Goal: Book appointment/travel/reservation

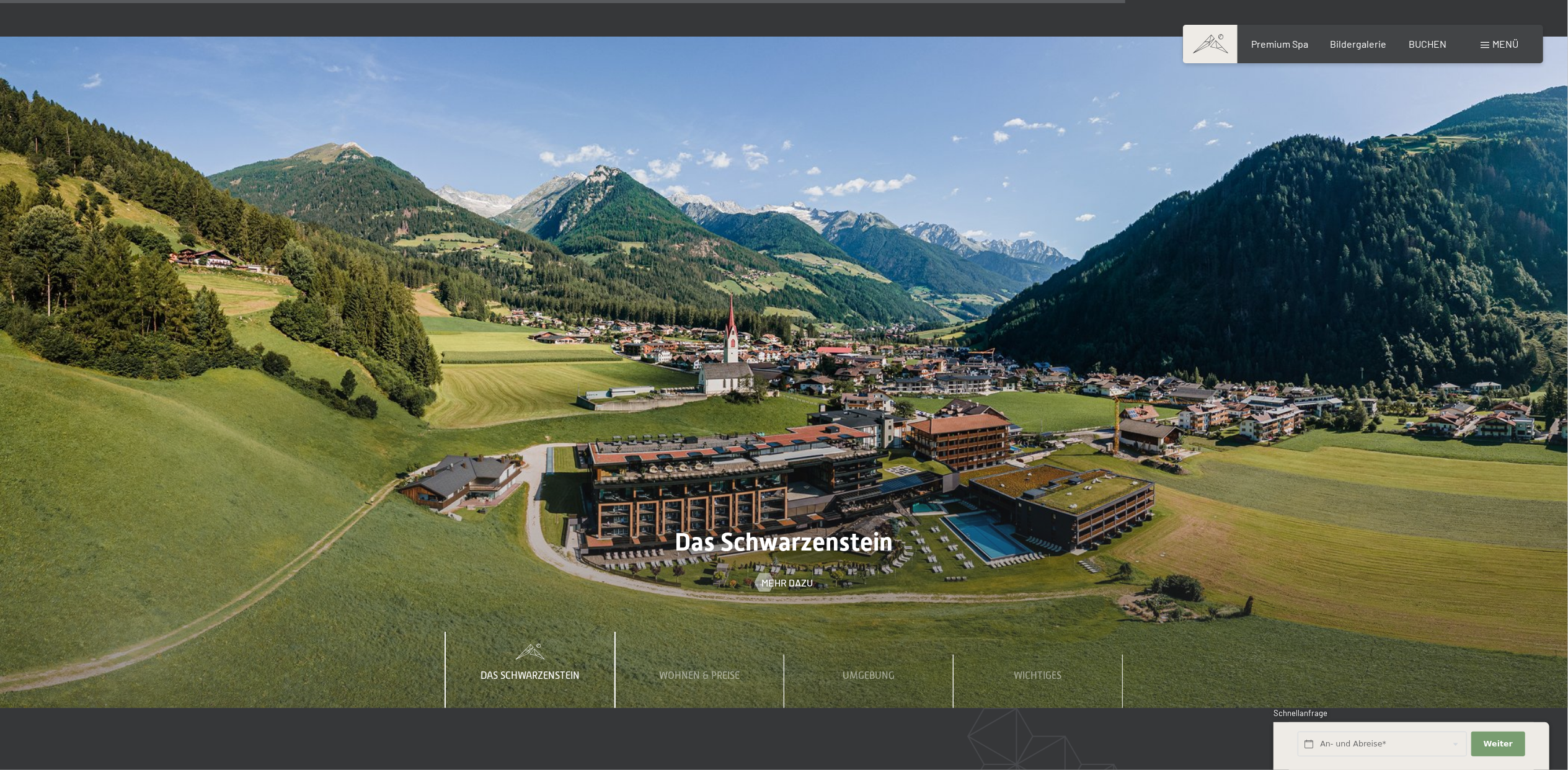
scroll to position [5455, 0]
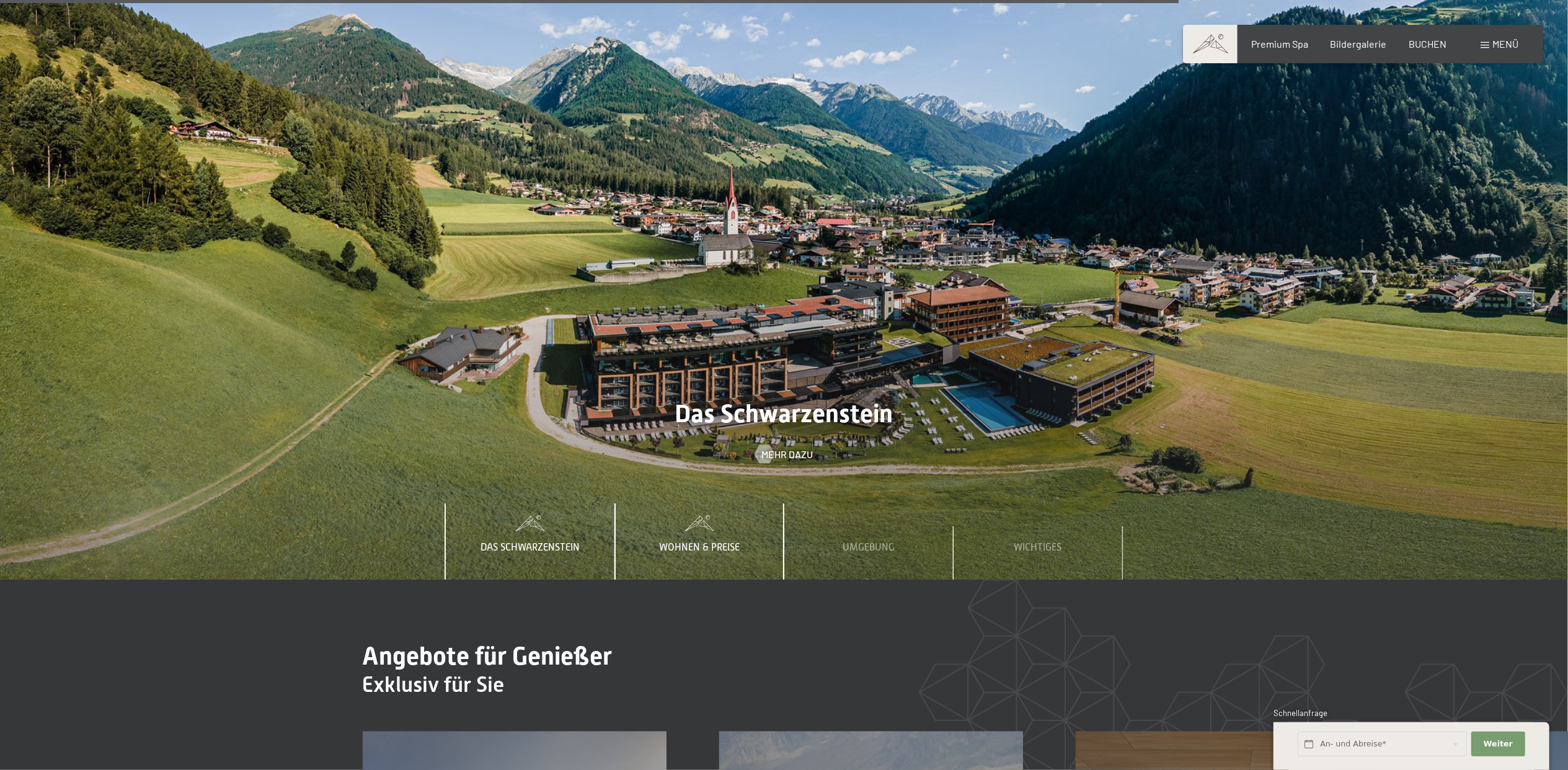
click at [697, 503] on div "Wohnen & Preise" at bounding box center [699, 541] width 99 height 76
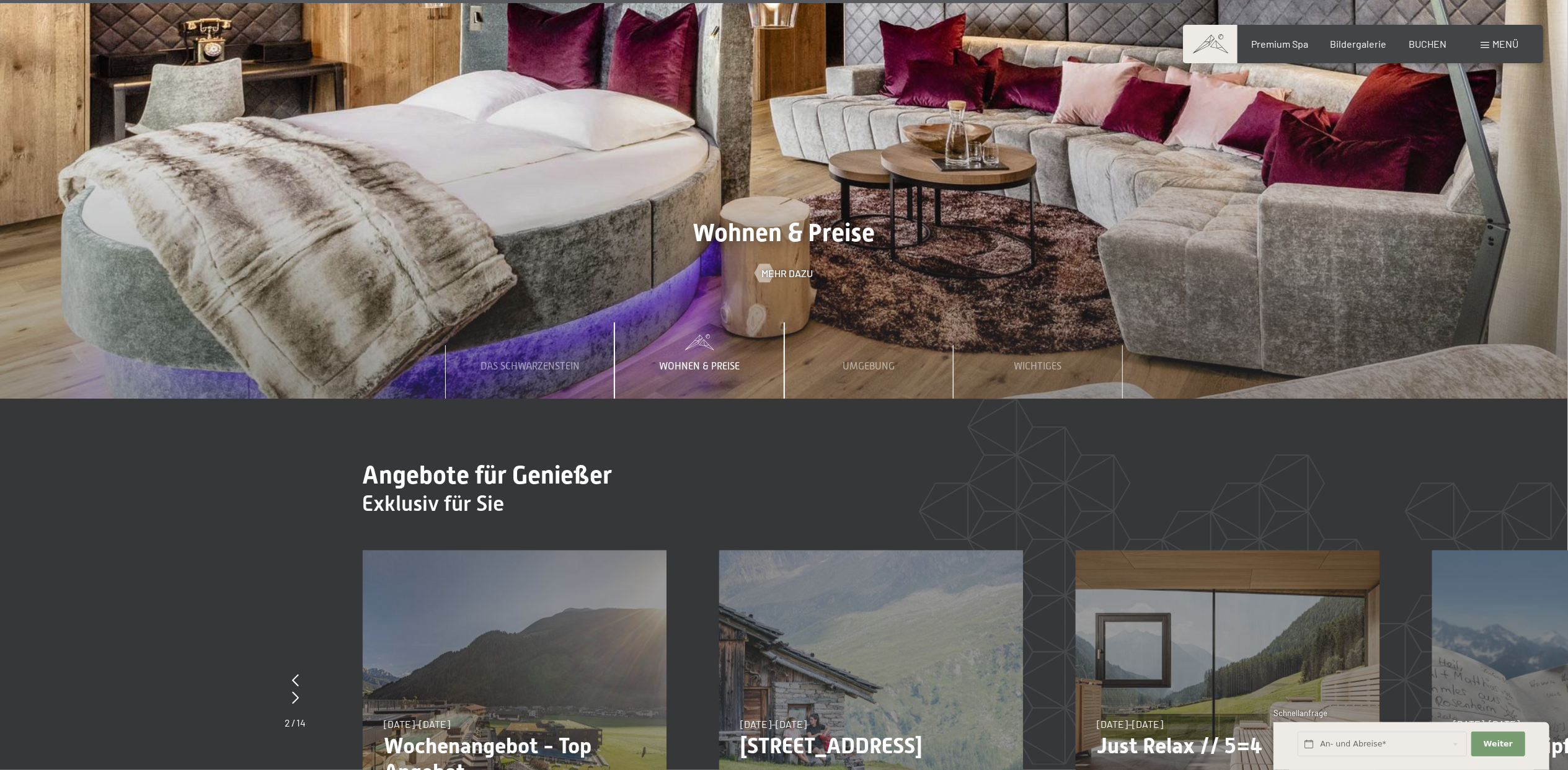
scroll to position [5786, 0]
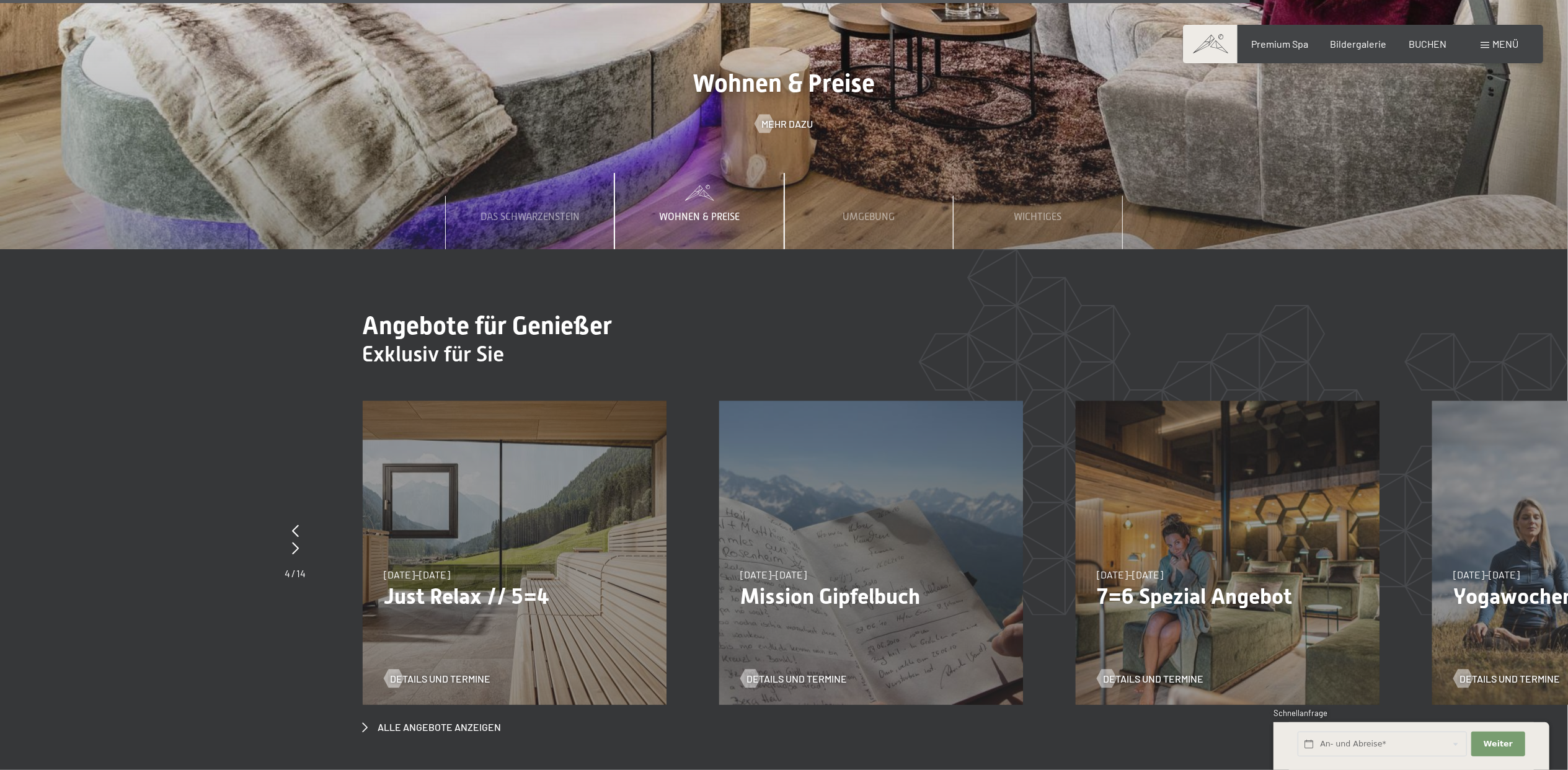
click at [1125, 653] on div "Details und Termine" at bounding box center [1223, 669] width 251 height 32
click at [1120, 672] on span "Details und Termine" at bounding box center [1166, 679] width 100 height 14
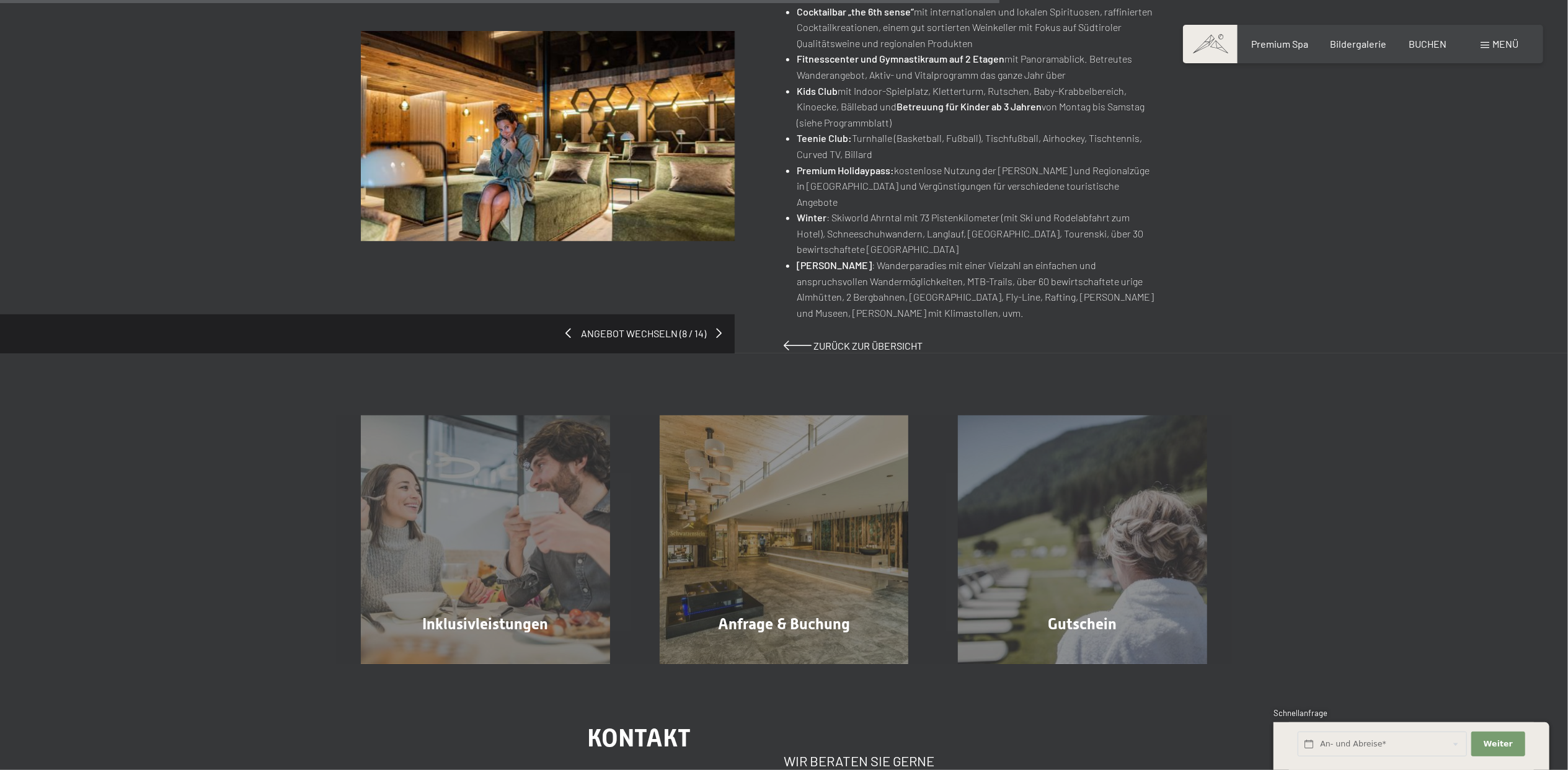
scroll to position [661, 0]
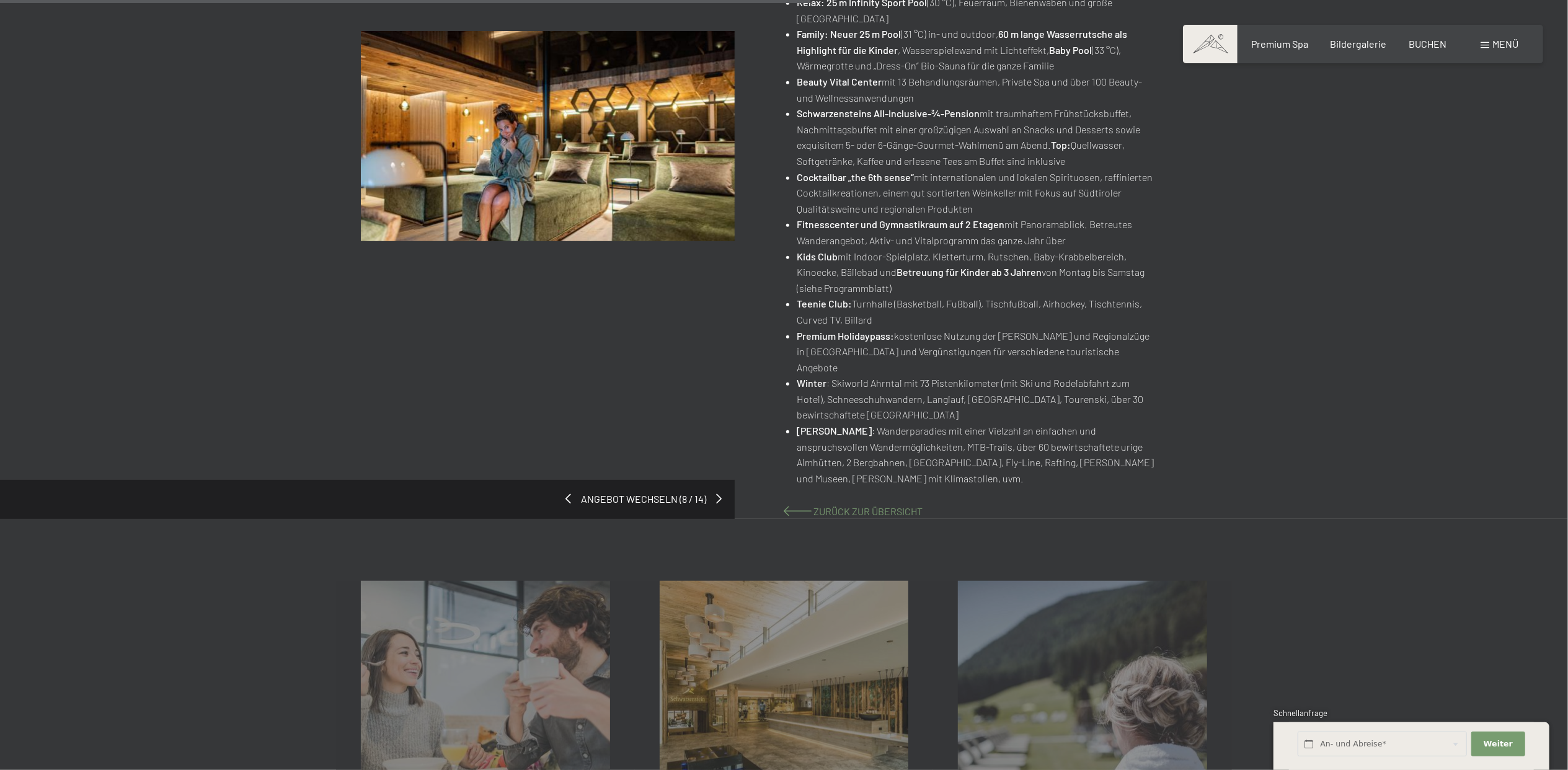
click at [830, 505] on span "Zurück zur Übersicht" at bounding box center [868, 511] width 109 height 12
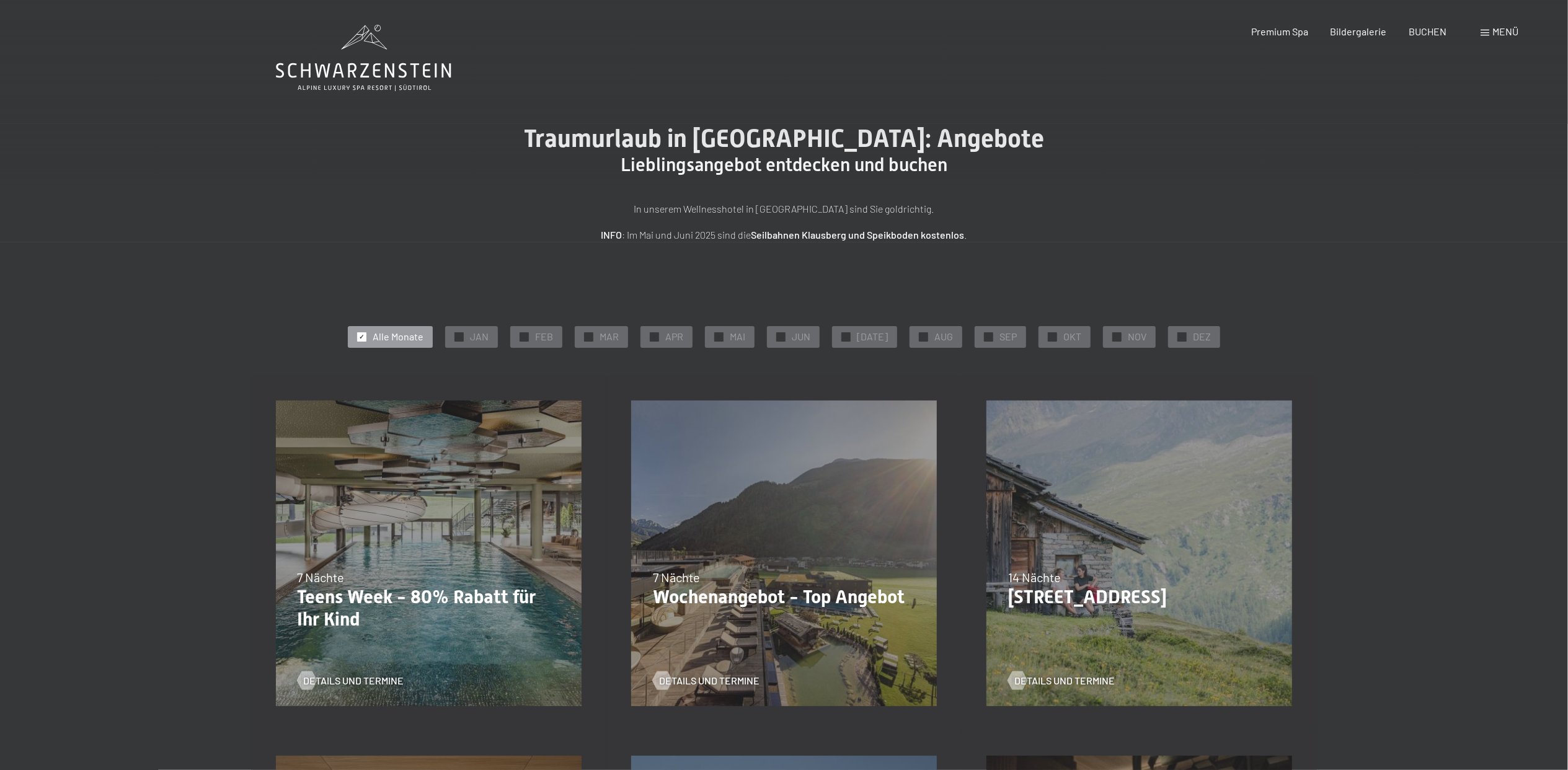
click at [775, 598] on p "Wochenangebot - Top Angebot" at bounding box center [783, 597] width 262 height 22
click at [711, 682] on span "Details und Termine" at bounding box center [722, 680] width 100 height 14
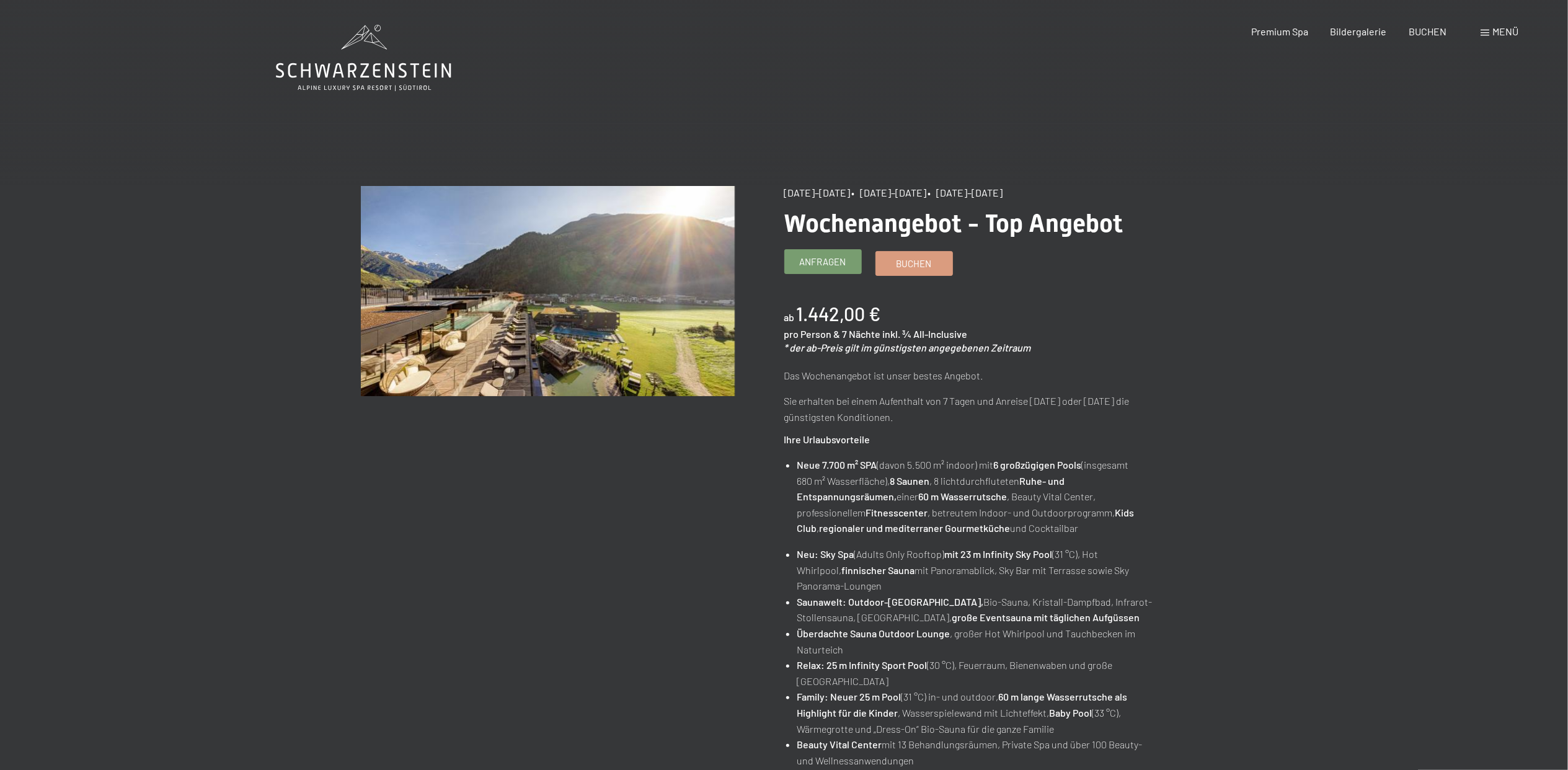
click at [812, 259] on span "Anfragen" at bounding box center [823, 262] width 46 height 13
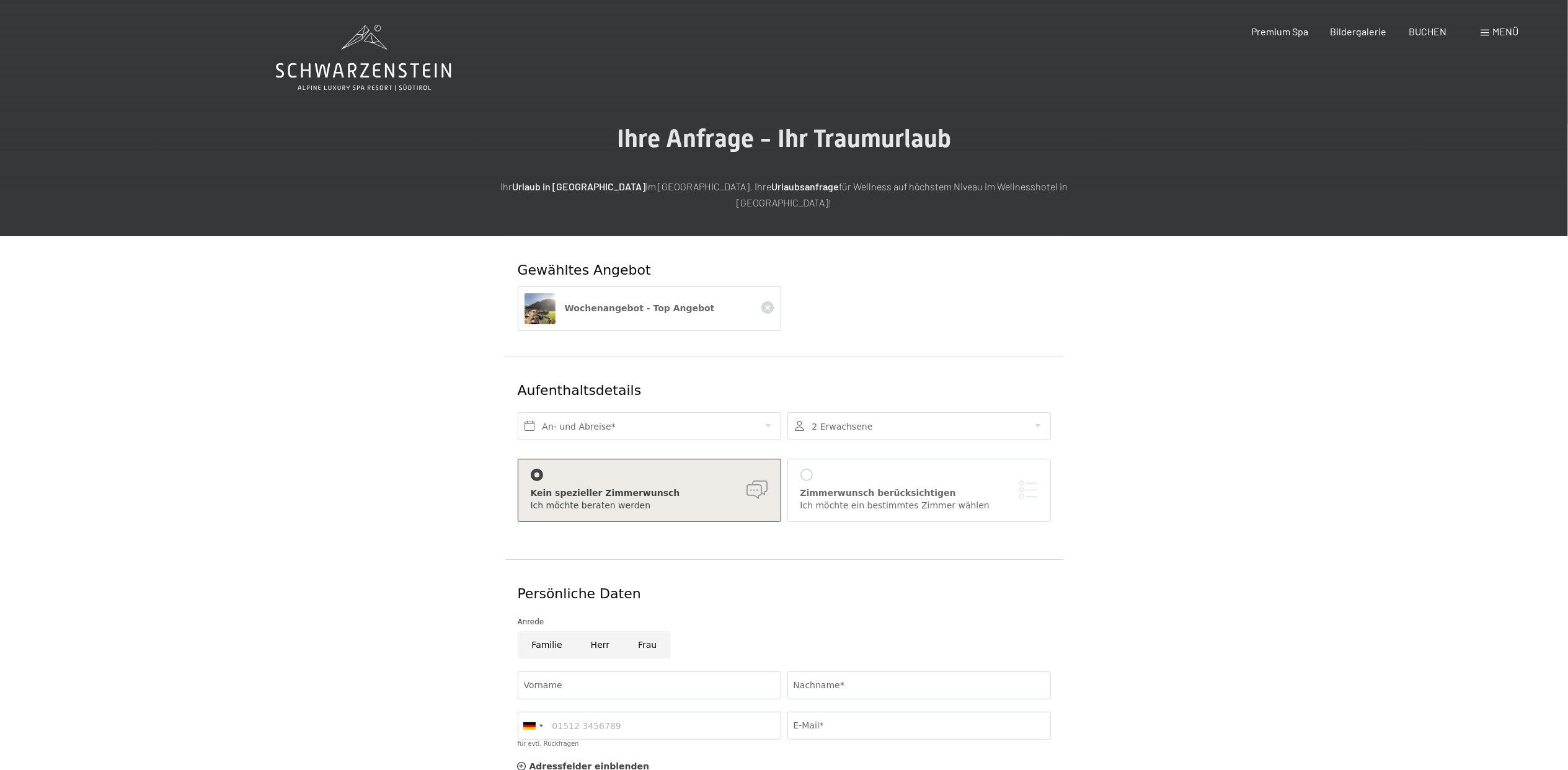
click at [809, 469] on div at bounding box center [806, 475] width 13 height 13
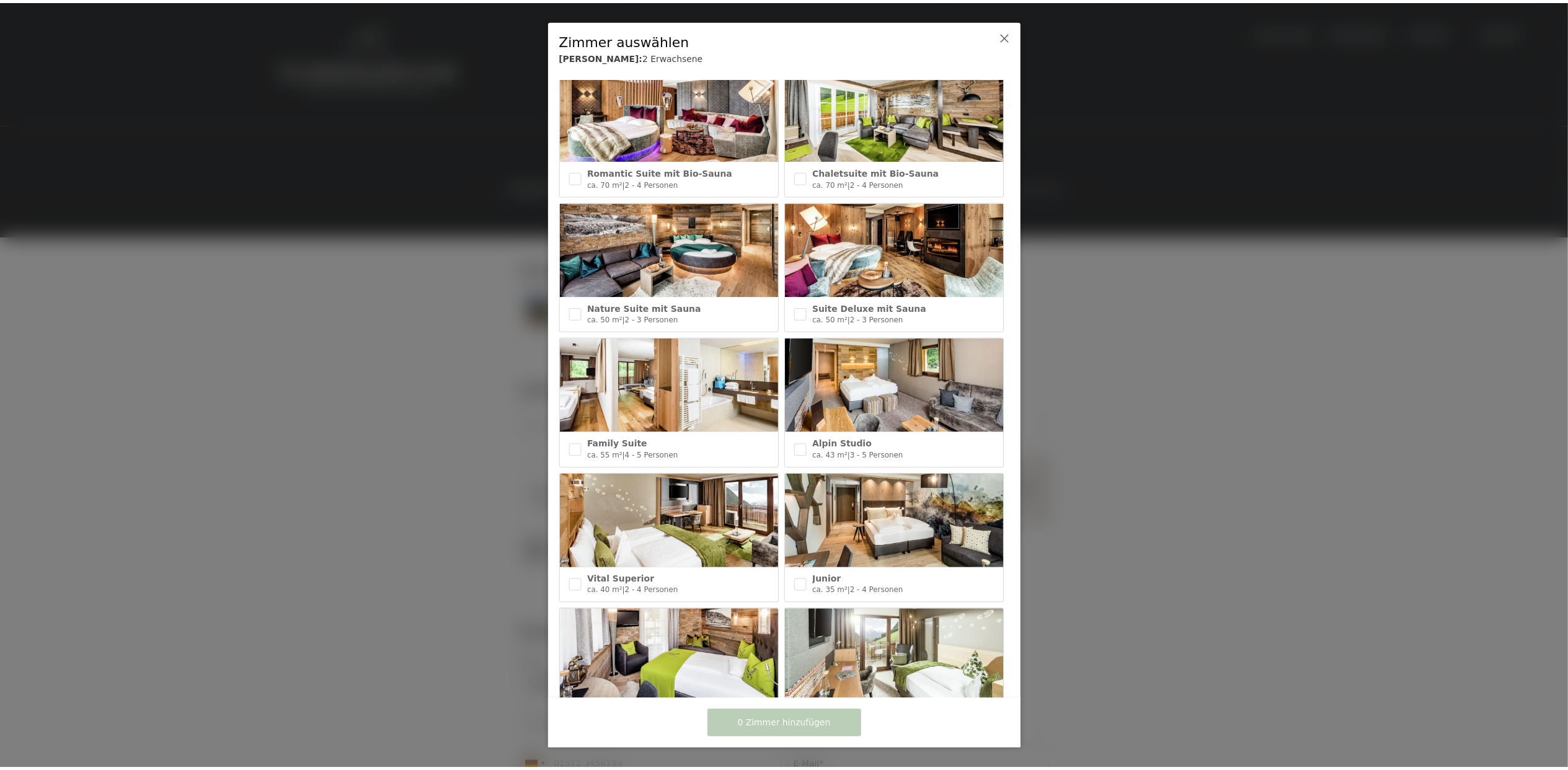
scroll to position [330, 0]
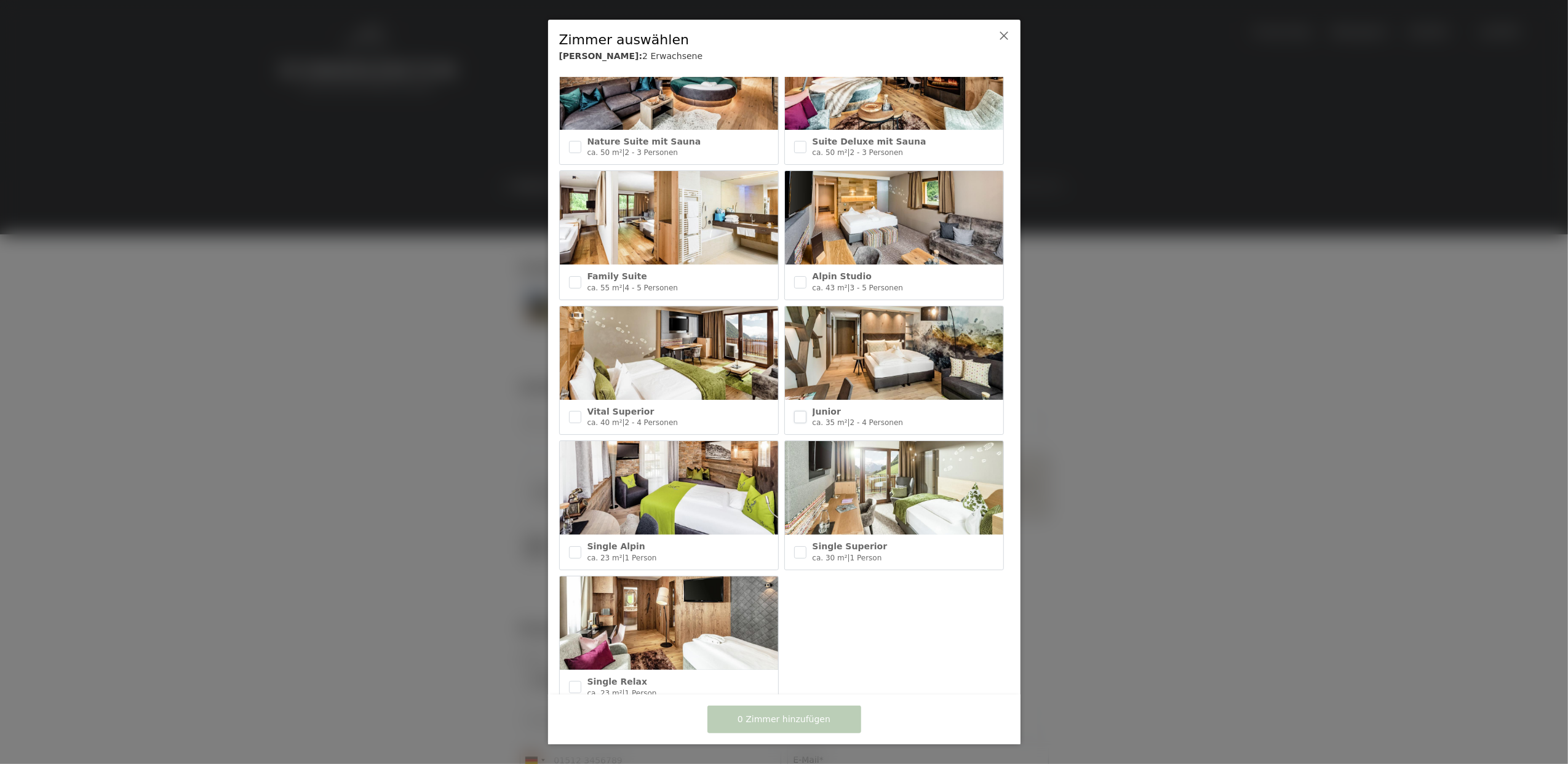
click at [798, 411] on input "checkbox" at bounding box center [800, 417] width 12 height 12
checkbox input "true"
click at [778, 717] on span "1 Zimmer hinzufügen" at bounding box center [784, 719] width 93 height 12
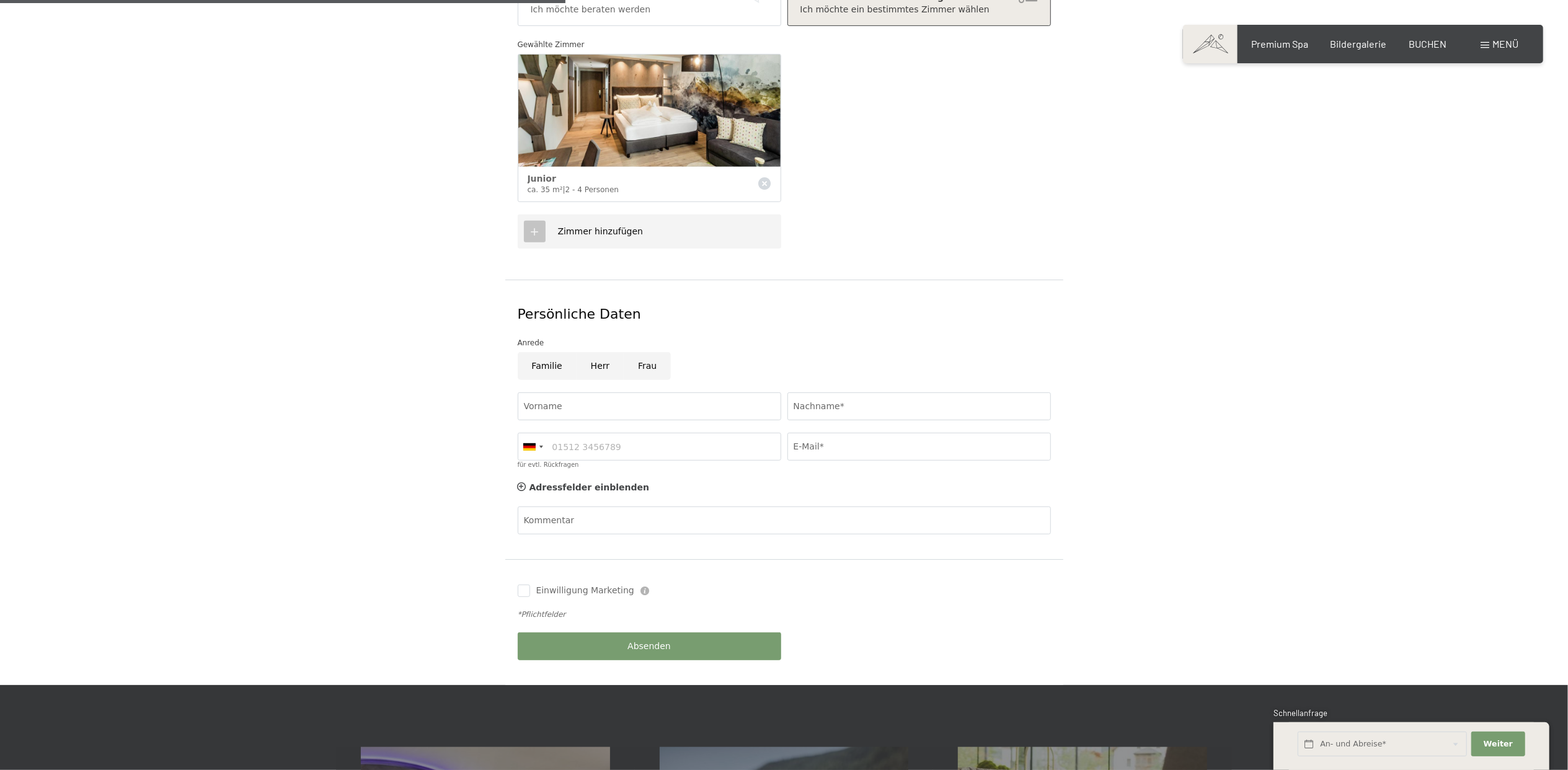
scroll to position [0, 0]
